Goal: Transaction & Acquisition: Download file/media

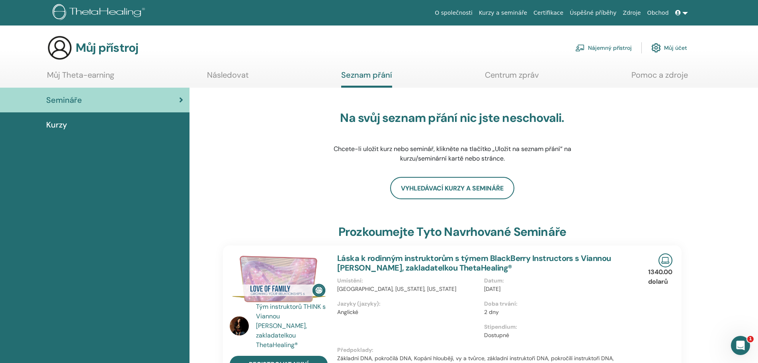
drag, startPoint x: 100, startPoint y: 73, endPoint x: 106, endPoint y: 72, distance: 6.0
click at [101, 73] on link "Můj Theta-earning" at bounding box center [80, 78] width 67 height 16
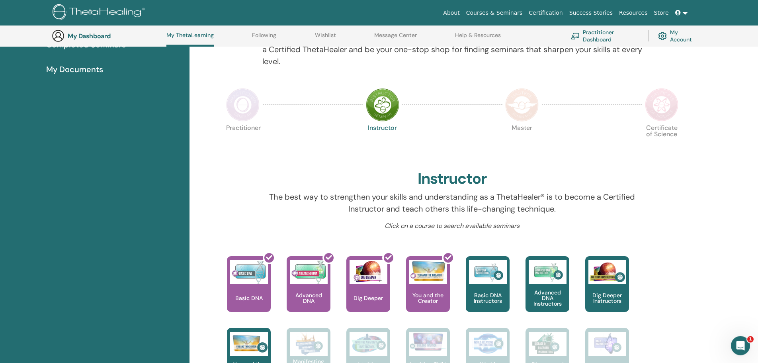
scroll to position [102, 0]
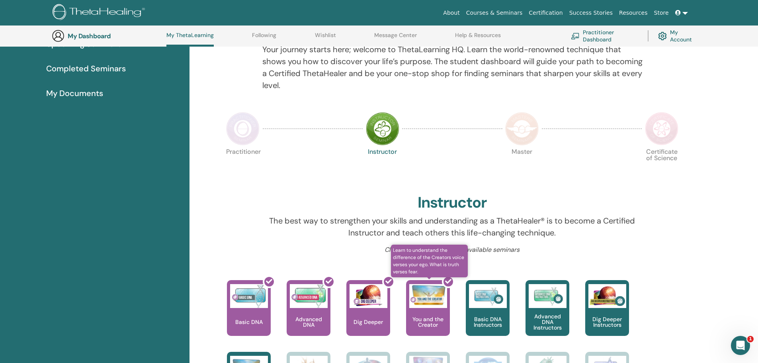
click at [430, 317] on div at bounding box center [433, 311] width 44 height 72
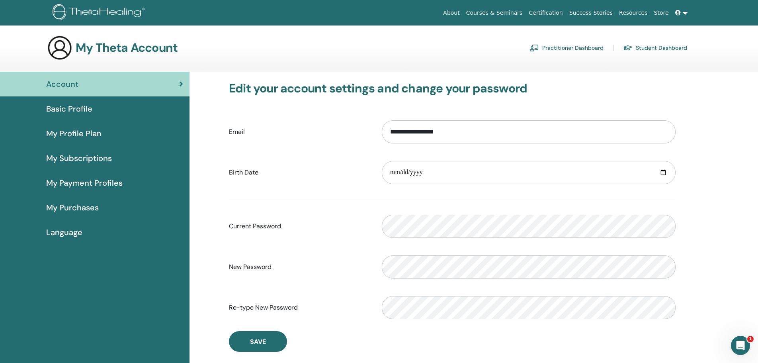
click at [82, 162] on span "My Subscriptions" at bounding box center [79, 158] width 66 height 12
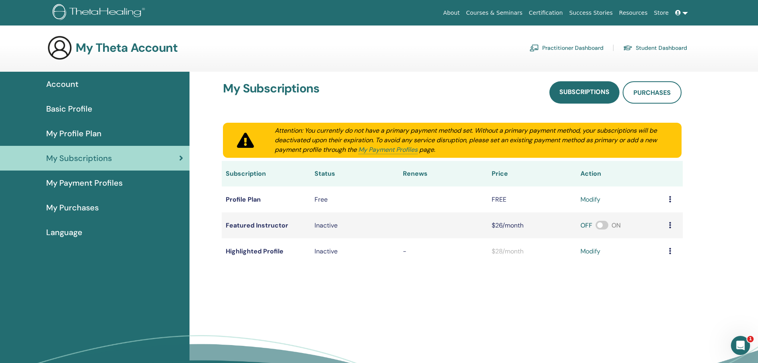
click at [91, 182] on span "My Payment Profiles" at bounding box center [84, 183] width 76 height 12
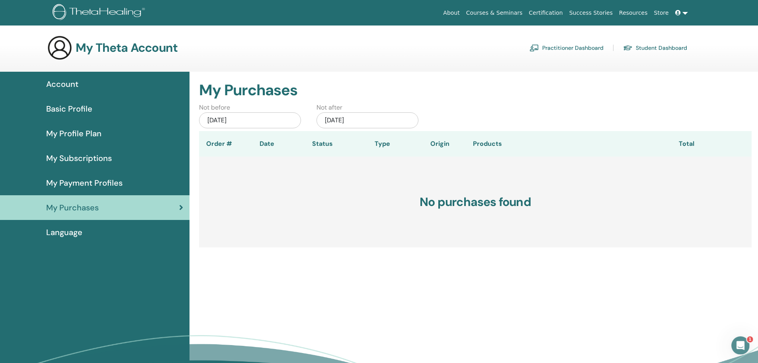
click at [72, 86] on span "Account" at bounding box center [62, 84] width 32 height 12
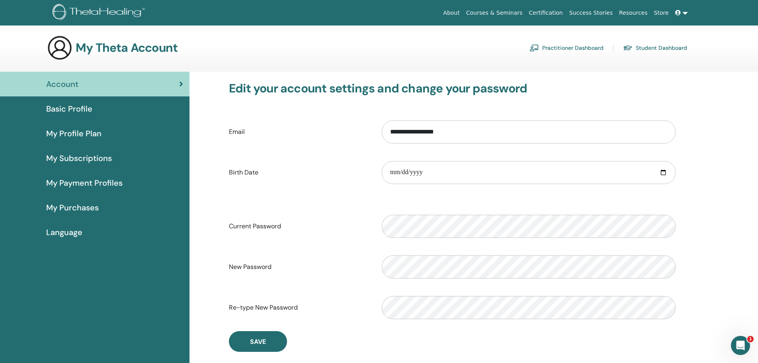
click at [585, 47] on link "Practitioner Dashboard" at bounding box center [567, 47] width 74 height 13
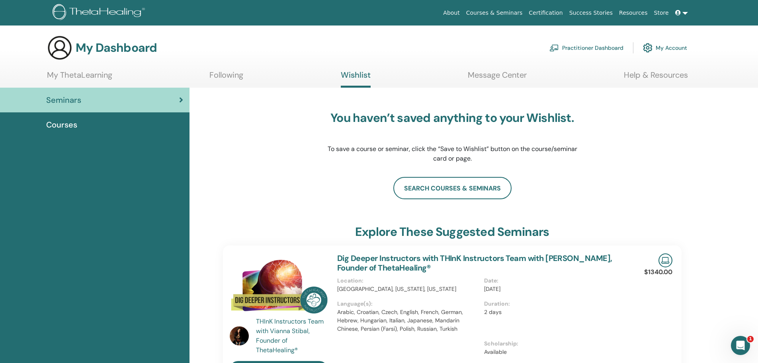
click at [64, 125] on span "Courses" at bounding box center [61, 125] width 31 height 12
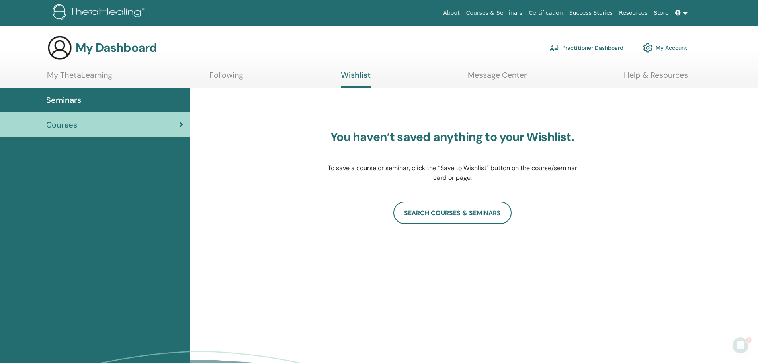
drag, startPoint x: 92, startPoint y: 75, endPoint x: 156, endPoint y: 98, distance: 67.5
click at [94, 75] on link "My ThetaLearning" at bounding box center [79, 78] width 65 height 16
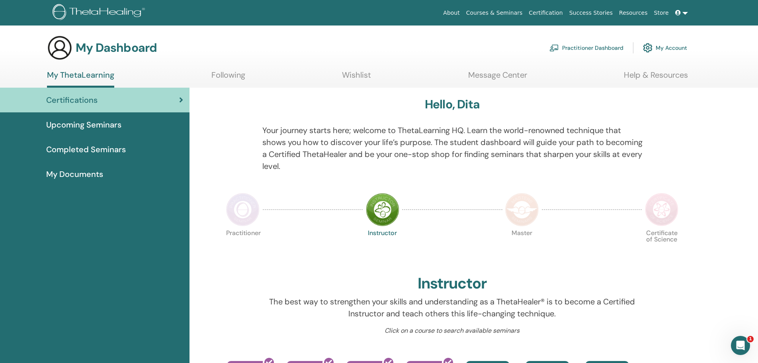
click at [78, 152] on span "Completed Seminars" at bounding box center [86, 149] width 80 height 12
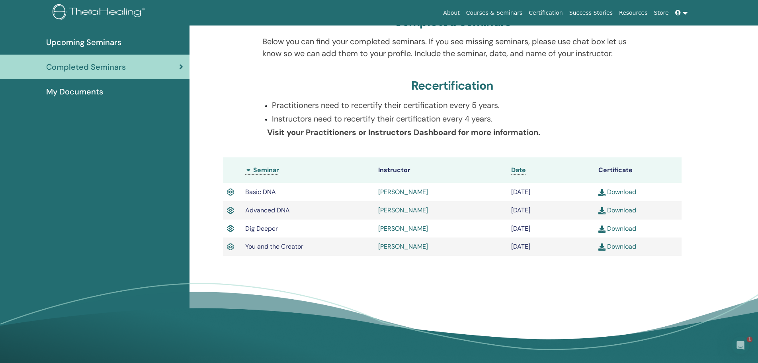
scroll to position [102, 0]
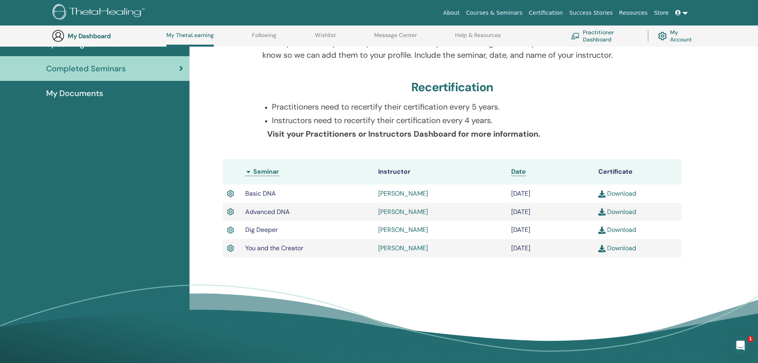
click at [621, 250] on link "Download" at bounding box center [617, 248] width 38 height 8
